Goal: Task Accomplishment & Management: Manage account settings

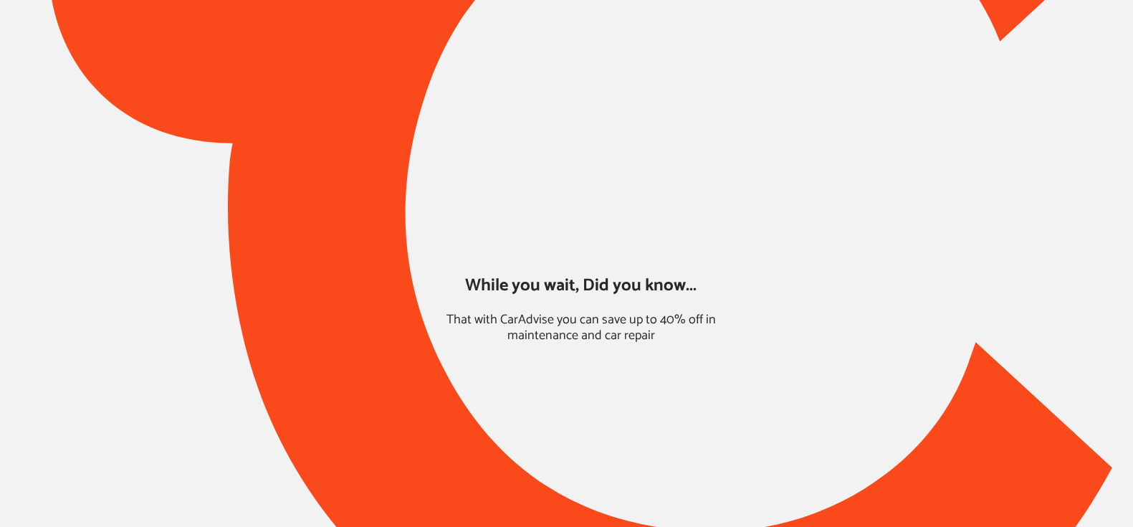
type input "*****"
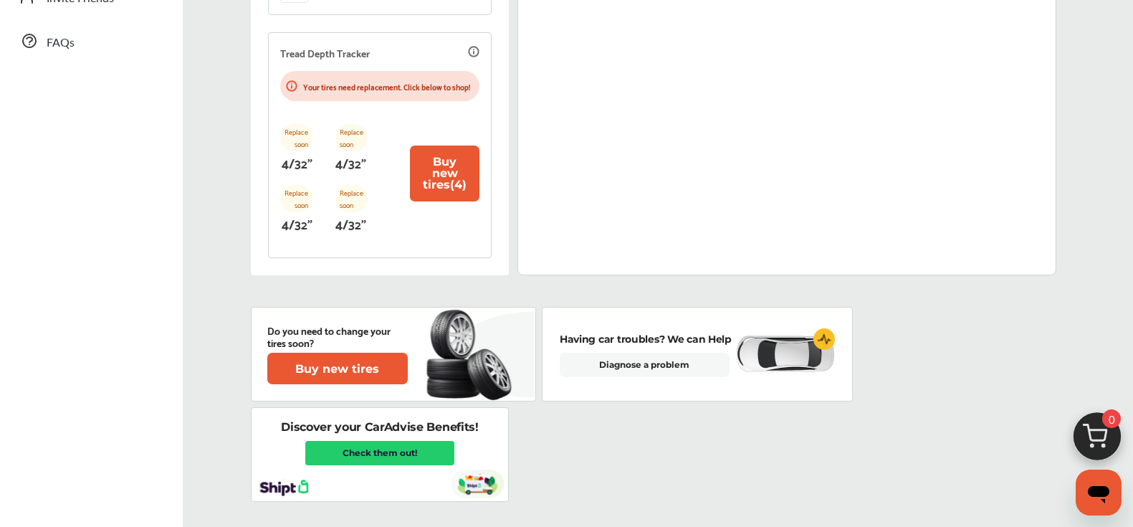
scroll to position [508, 0]
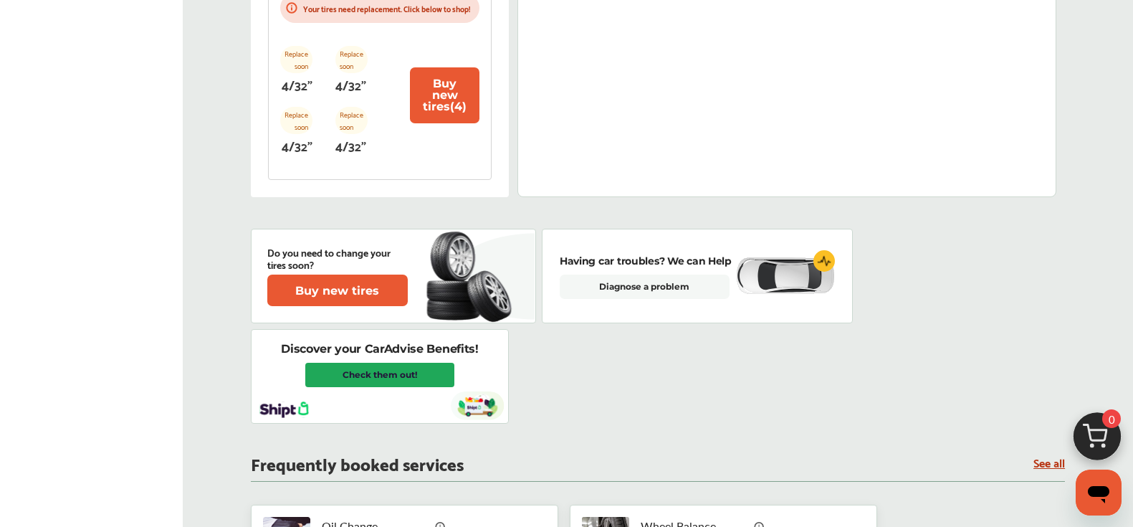
click at [405, 387] on link "Check them out!" at bounding box center [379, 375] width 149 height 24
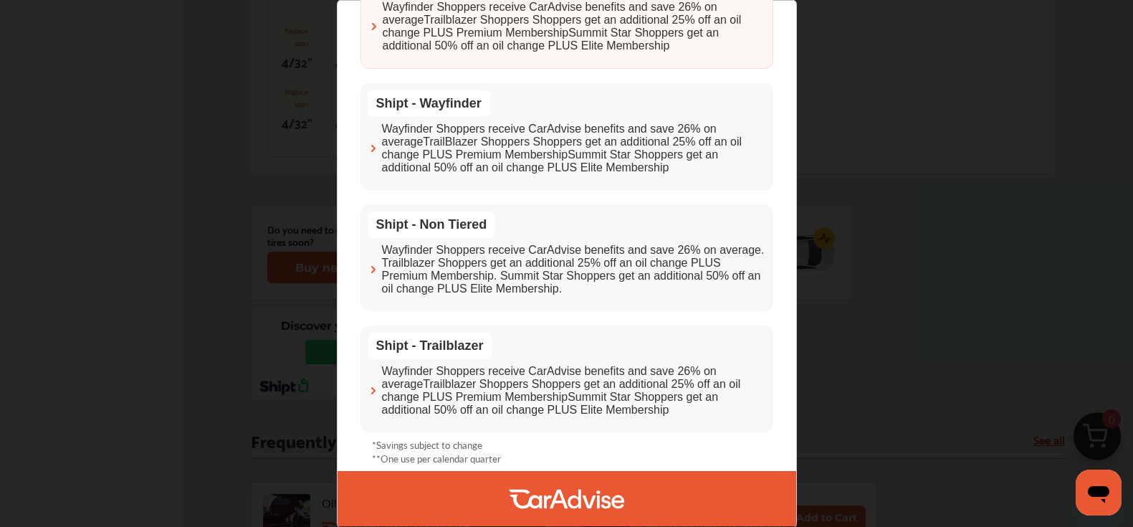
scroll to position [0, 0]
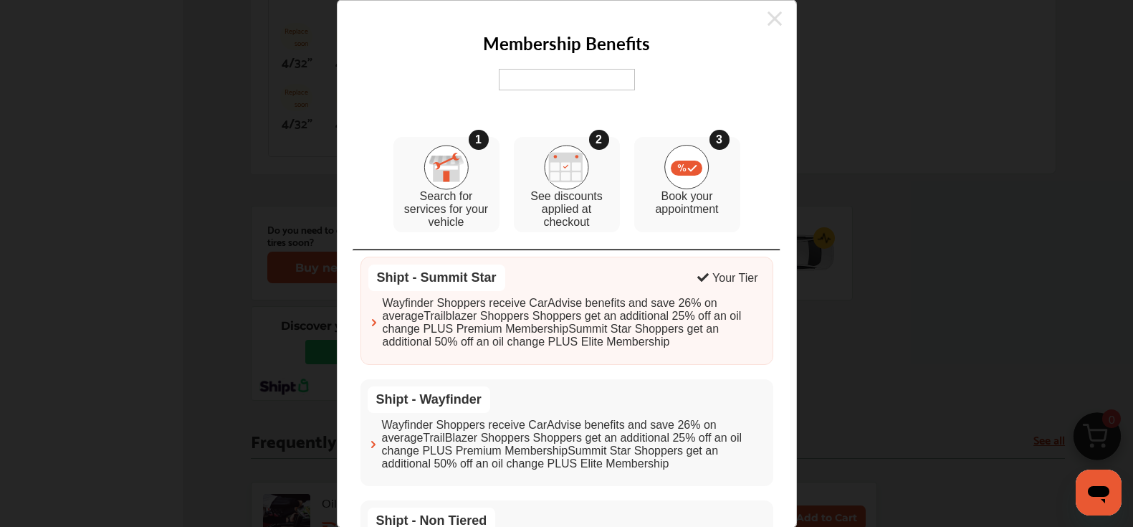
click at [771, 19] on icon at bounding box center [775, 18] width 14 height 23
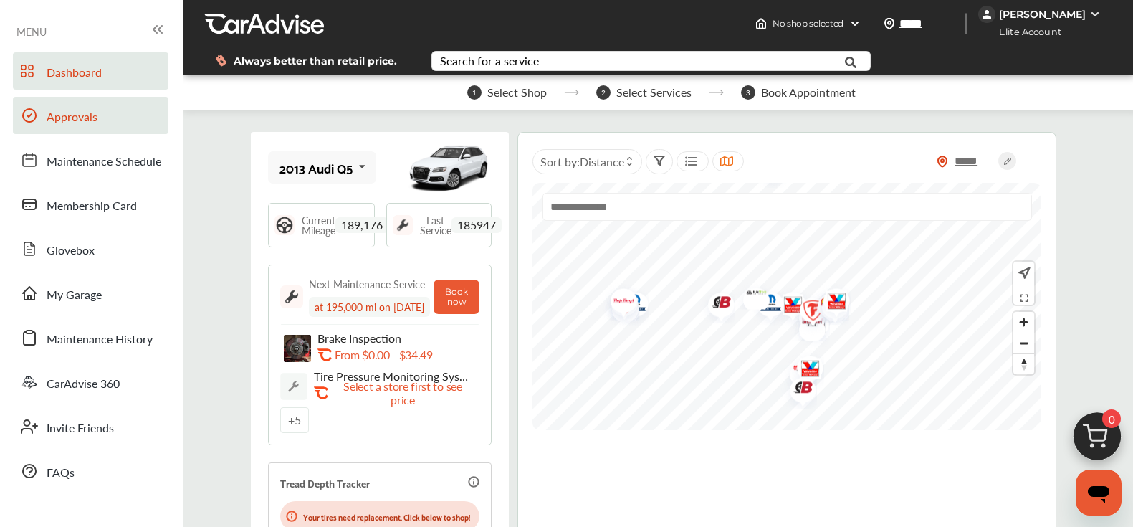
click at [82, 117] on span "Approvals" at bounding box center [72, 117] width 51 height 19
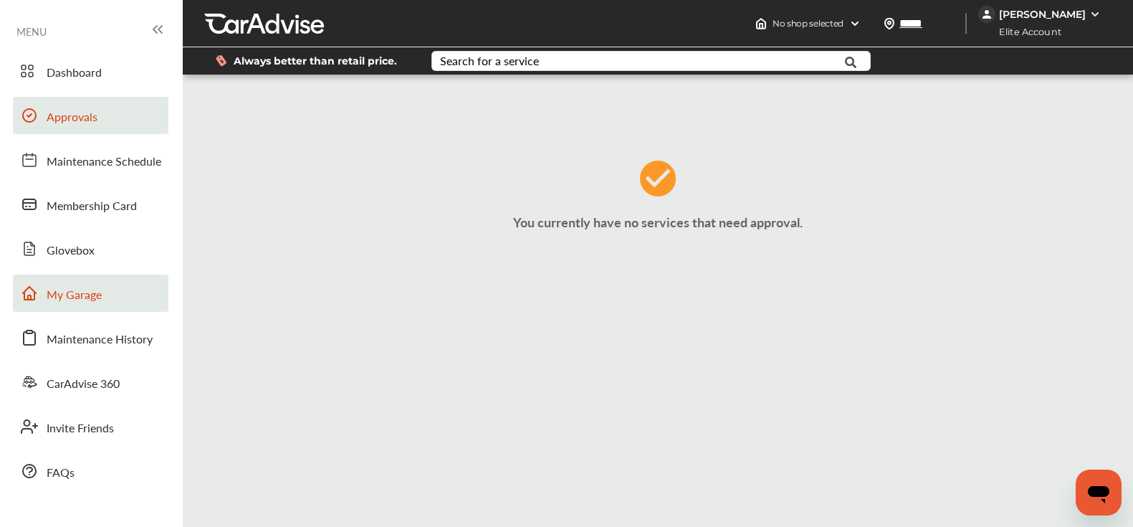
click at [76, 282] on link "My Garage" at bounding box center [91, 293] width 156 height 37
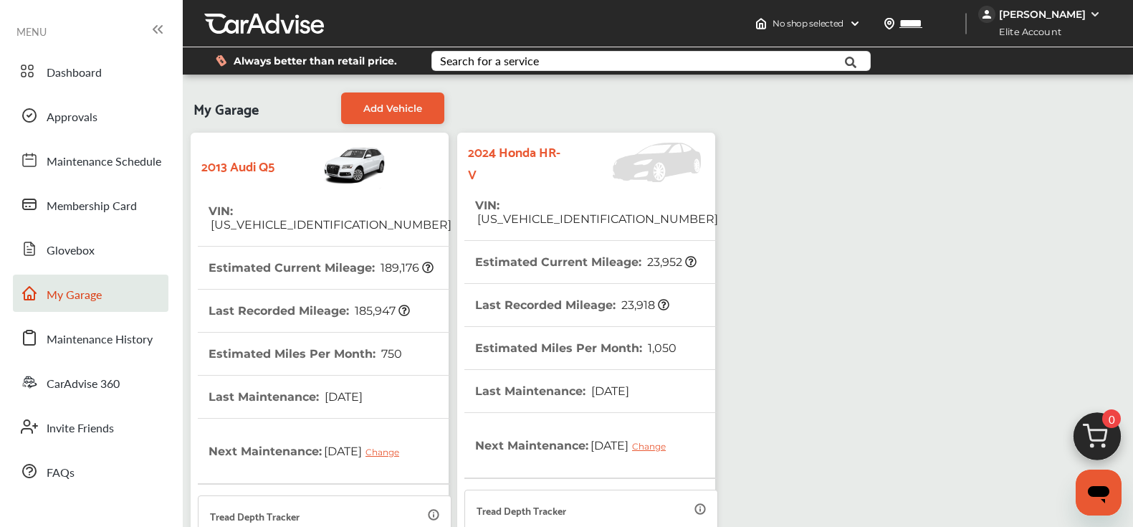
click at [525, 212] on span "[US_VEHICLE_IDENTIFICATION_NUMBER]" at bounding box center [596, 219] width 243 height 14
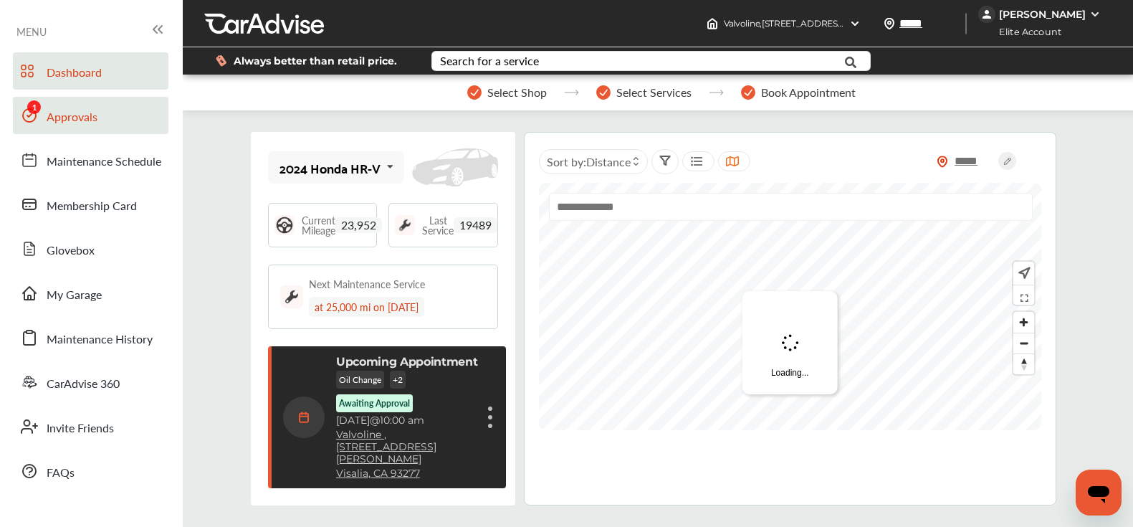
click at [98, 111] on link "Approvals" at bounding box center [91, 115] width 156 height 37
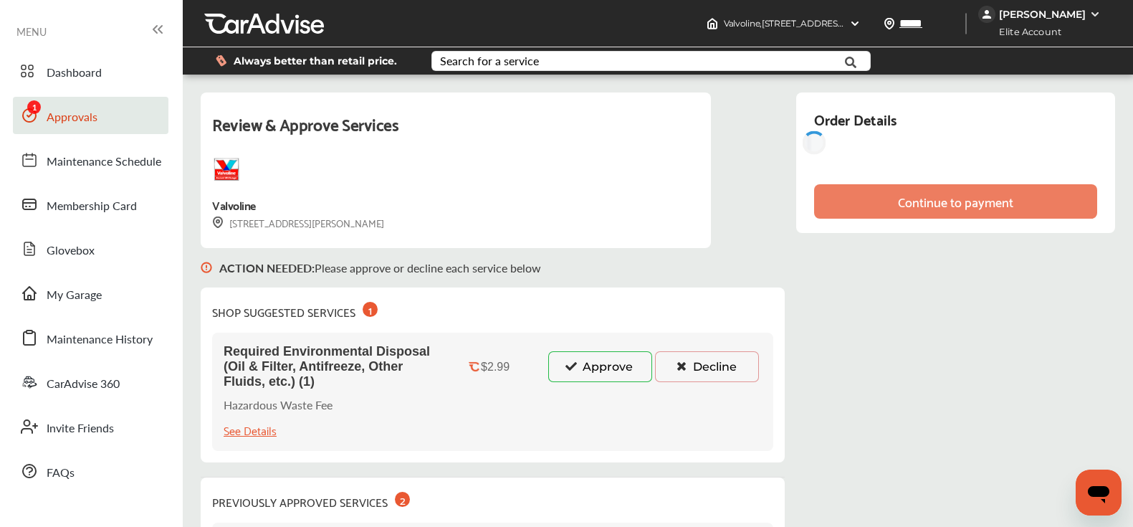
click at [576, 363] on icon at bounding box center [572, 366] width 14 height 10
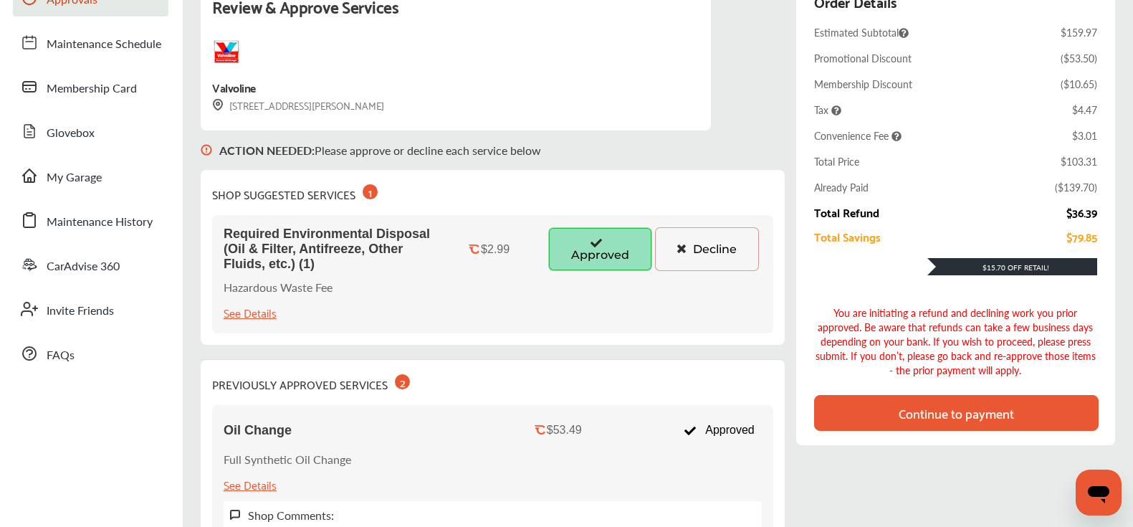
scroll to position [105, 0]
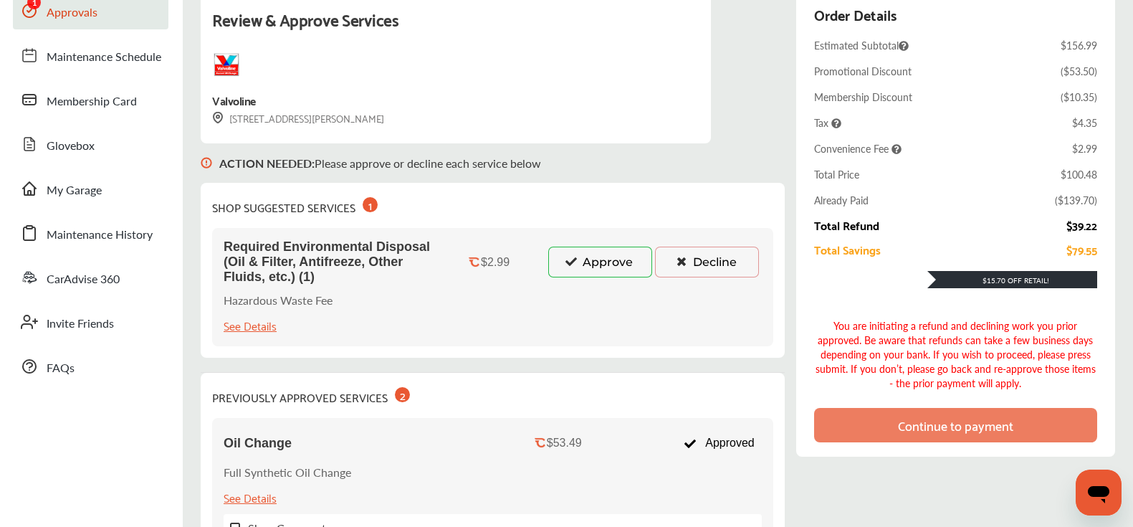
click at [586, 264] on button "Approve" at bounding box center [600, 262] width 104 height 30
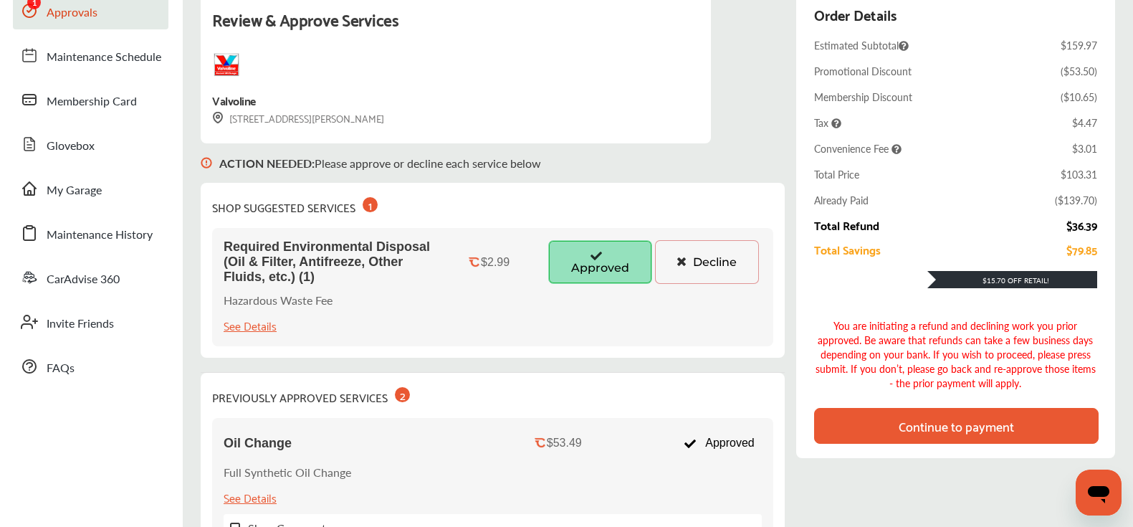
click at [940, 423] on div "Continue to payment" at bounding box center [956, 426] width 115 height 14
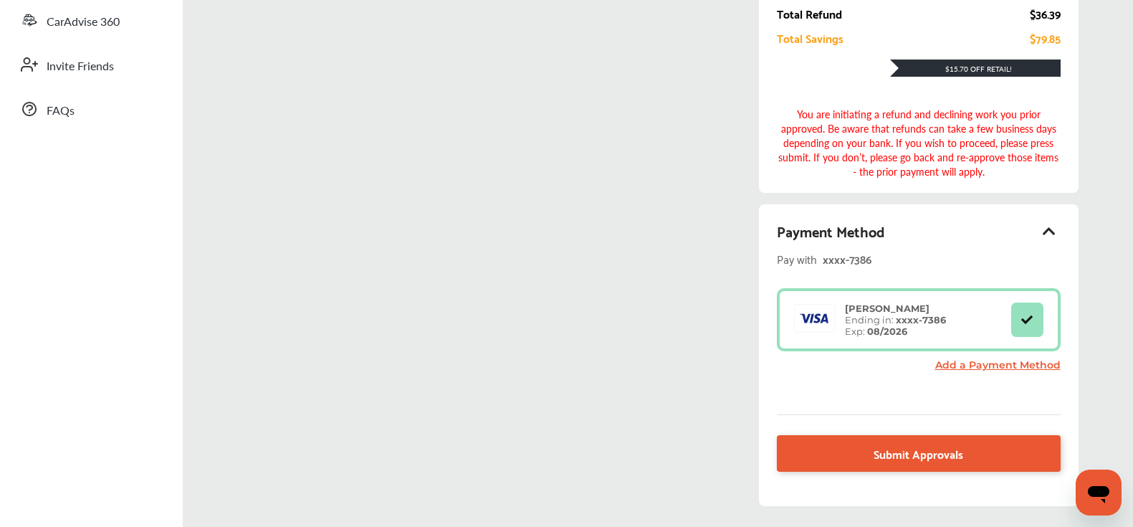
scroll to position [406, 0]
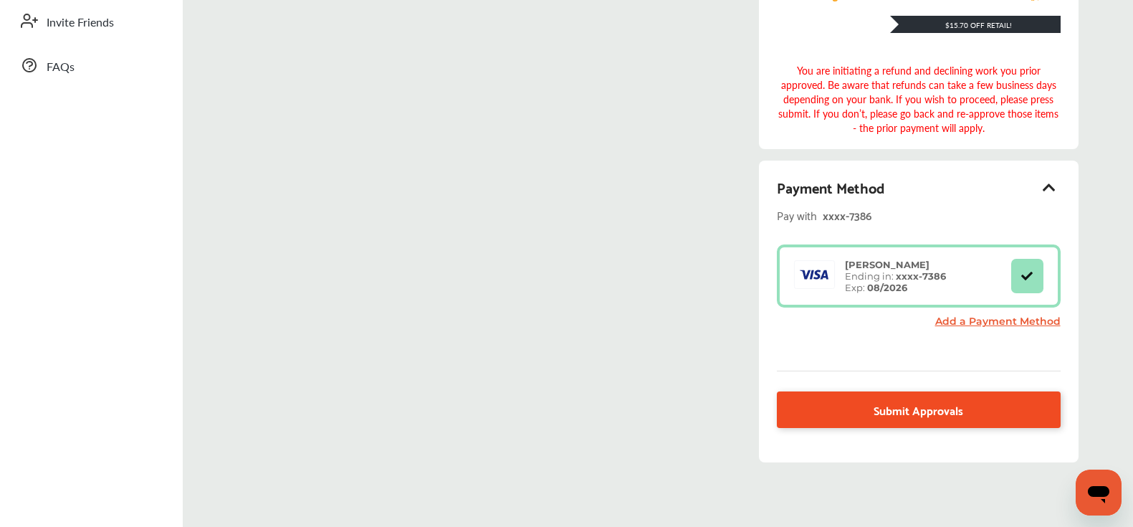
click at [928, 415] on link "Submit Approvals" at bounding box center [918, 409] width 283 height 37
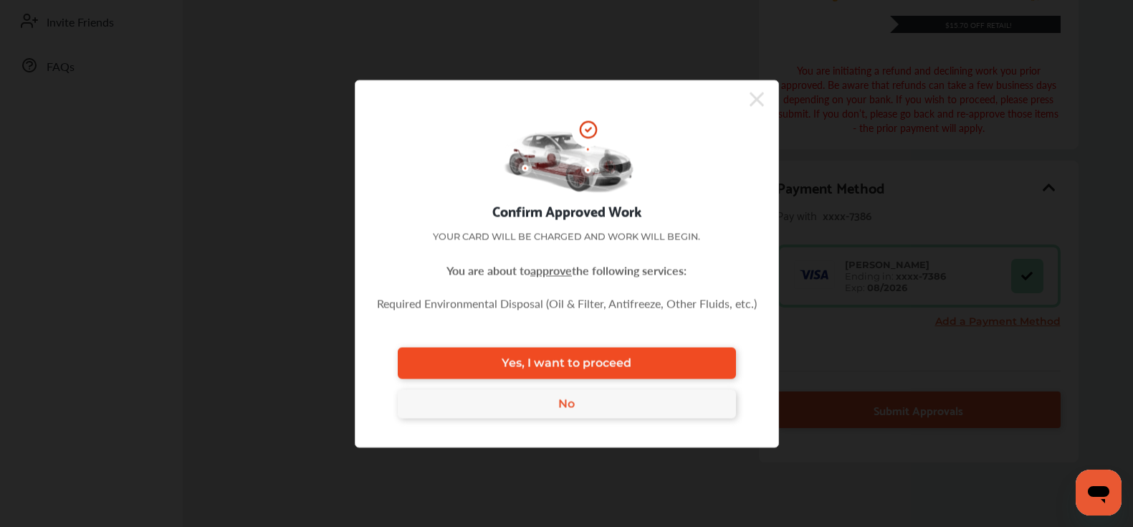
click at [643, 367] on link "Yes, I want to proceed" at bounding box center [567, 363] width 338 height 32
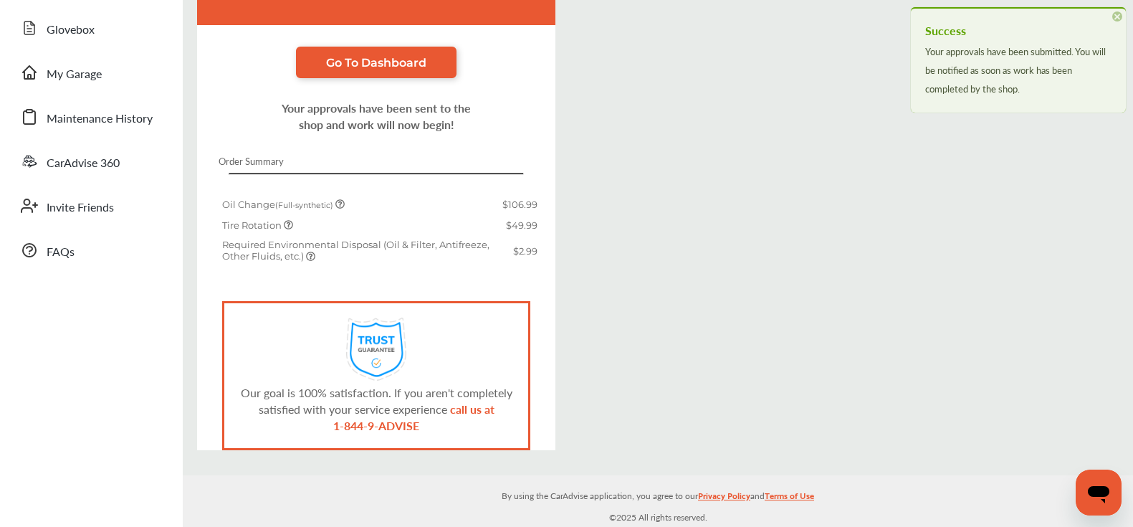
scroll to position [220, 0]
